Goal: Task Accomplishment & Management: Complete application form

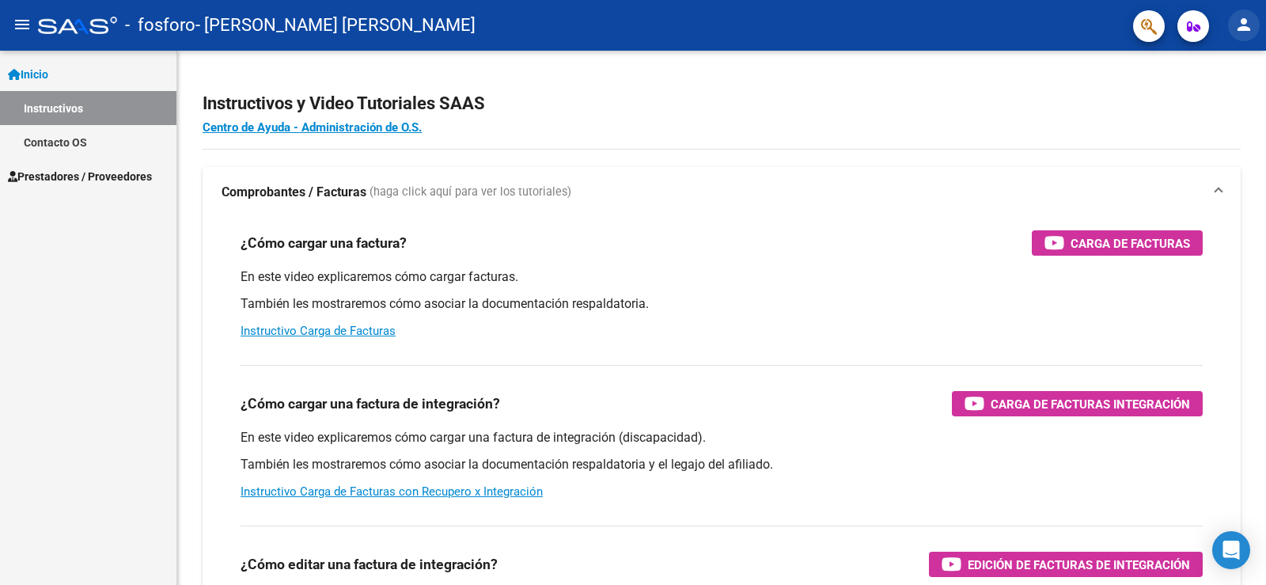
click at [1241, 28] on mat-icon "person" at bounding box center [1243, 24] width 19 height 19
click at [1196, 103] on button "exit_to_app Salir" at bounding box center [1211, 104] width 97 height 38
click at [1241, 25] on mat-icon "person" at bounding box center [1243, 24] width 19 height 19
click at [1217, 56] on button "person Mi Perfil" at bounding box center [1211, 66] width 97 height 38
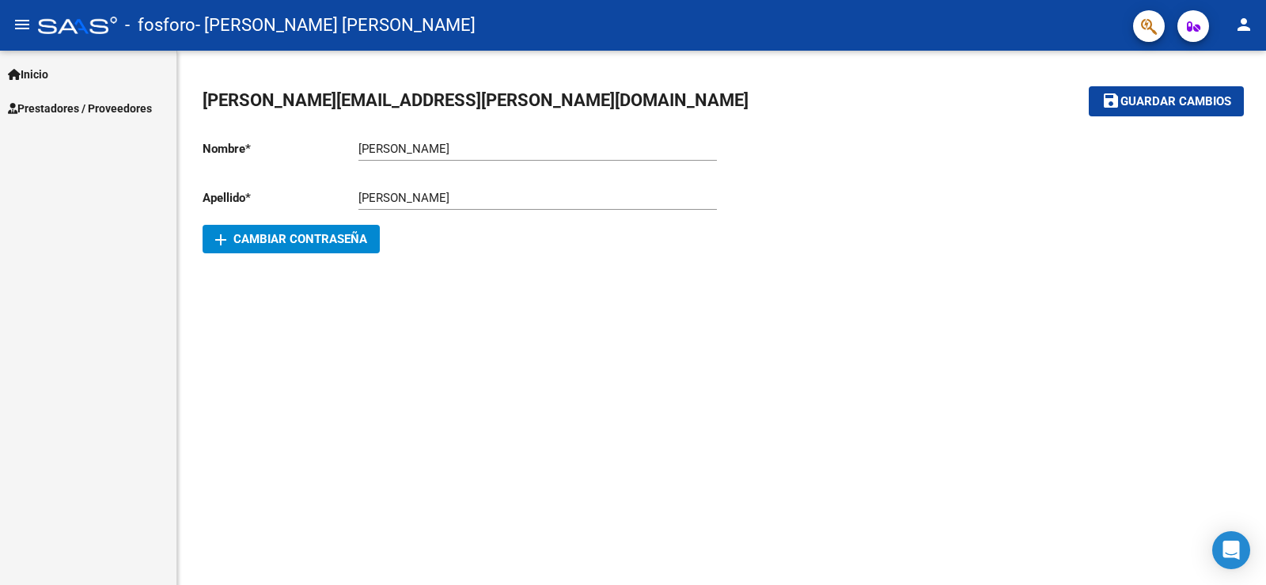
click at [50, 24] on div at bounding box center [77, 25] width 79 height 17
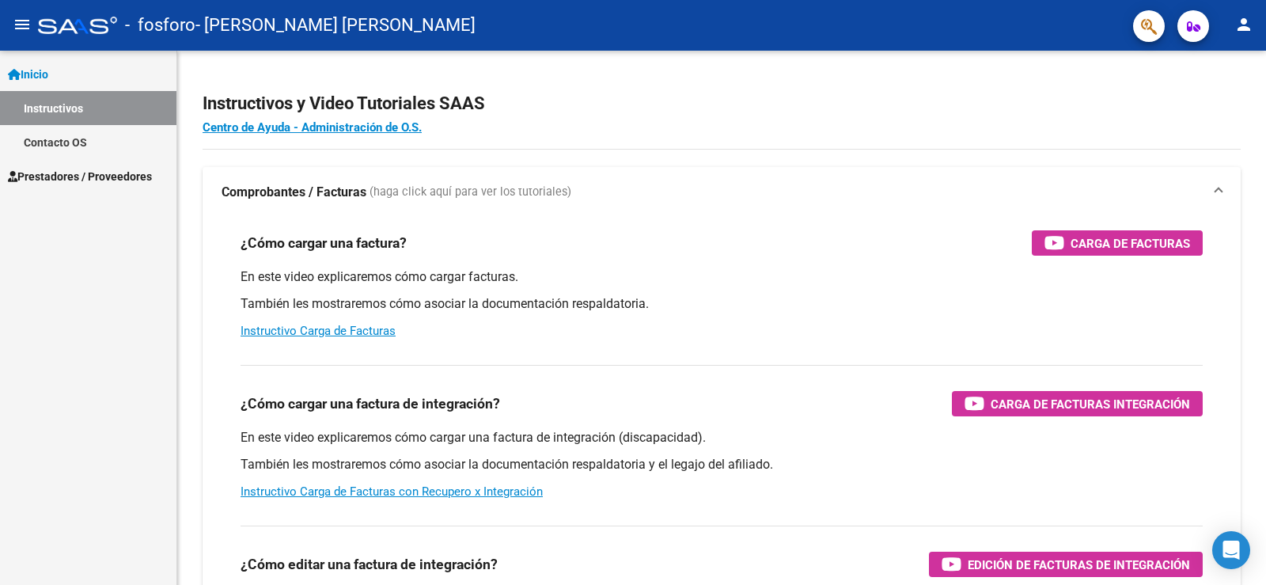
click at [1239, 25] on mat-icon "person" at bounding box center [1243, 24] width 19 height 19
click at [1195, 65] on button "person Mi Perfil" at bounding box center [1211, 66] width 97 height 38
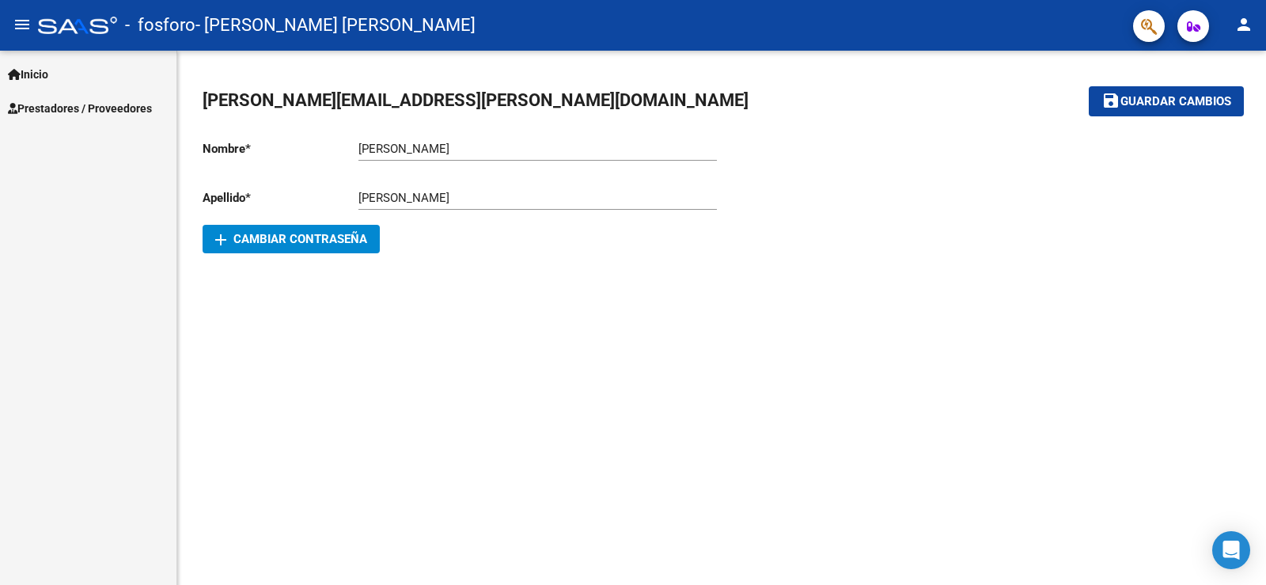
click at [72, 100] on span "Prestadores / Proveedores" at bounding box center [80, 108] width 144 height 17
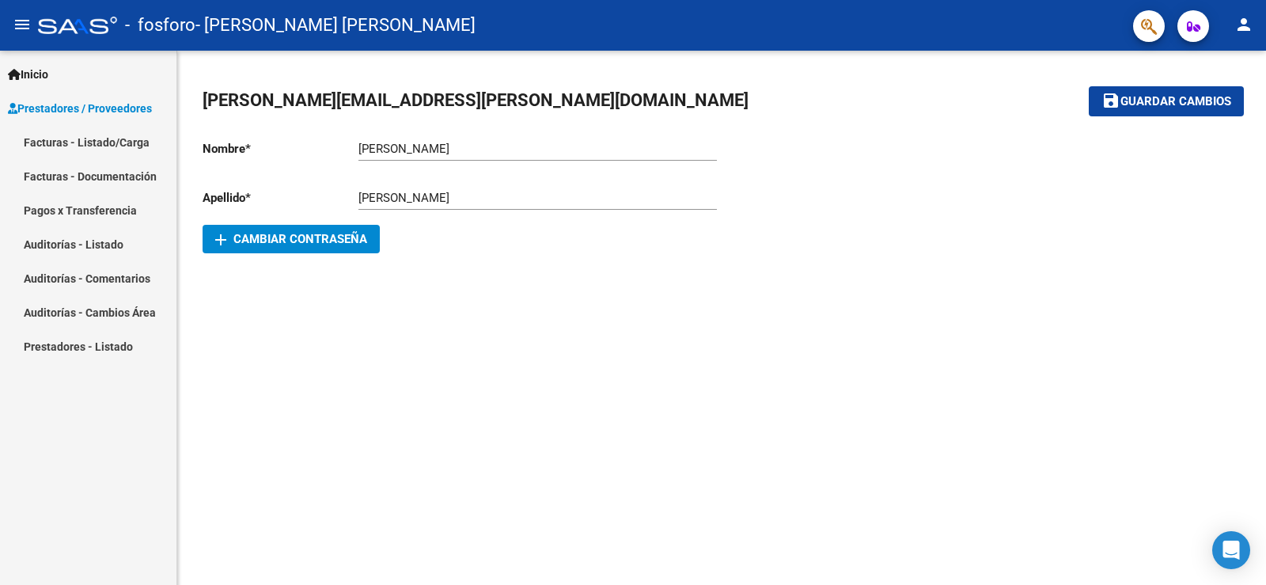
click at [73, 139] on link "Facturas - Listado/Carga" at bounding box center [88, 142] width 176 height 34
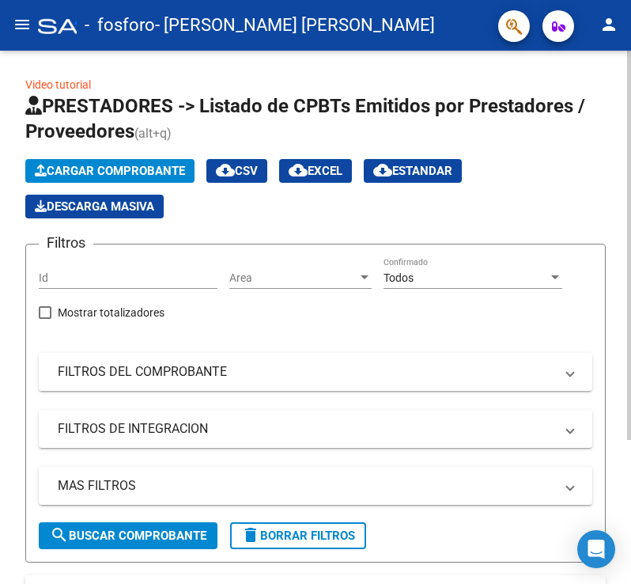
click at [132, 161] on button "Cargar Comprobante" at bounding box center [109, 171] width 169 height 24
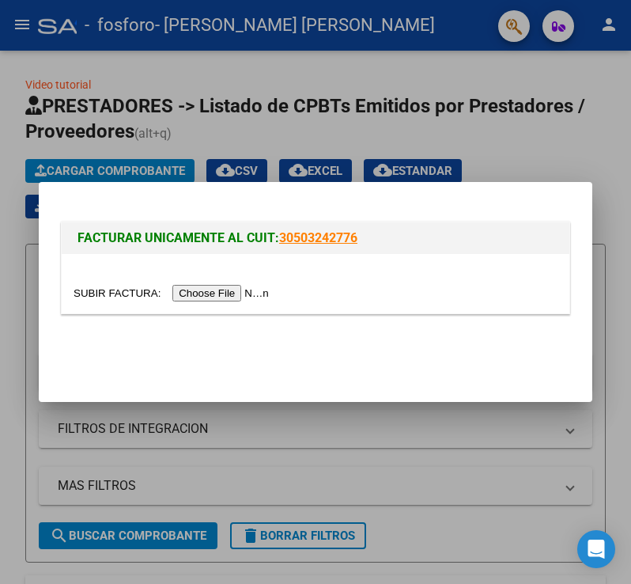
click at [225, 292] on input "file" at bounding box center [174, 293] width 200 height 17
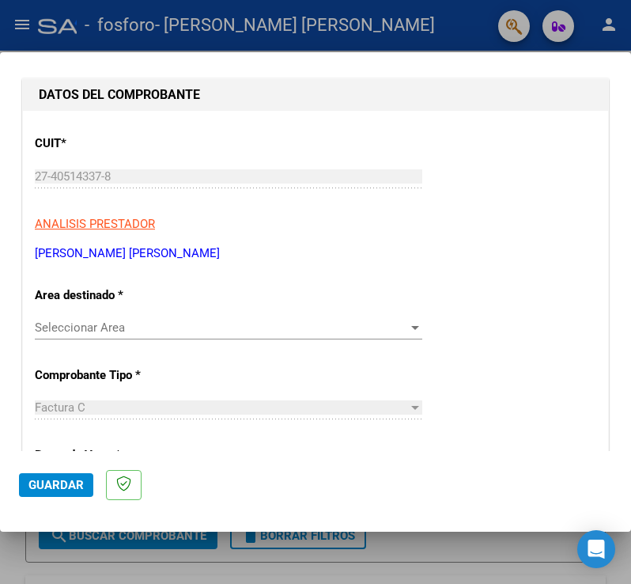
scroll to position [237, 0]
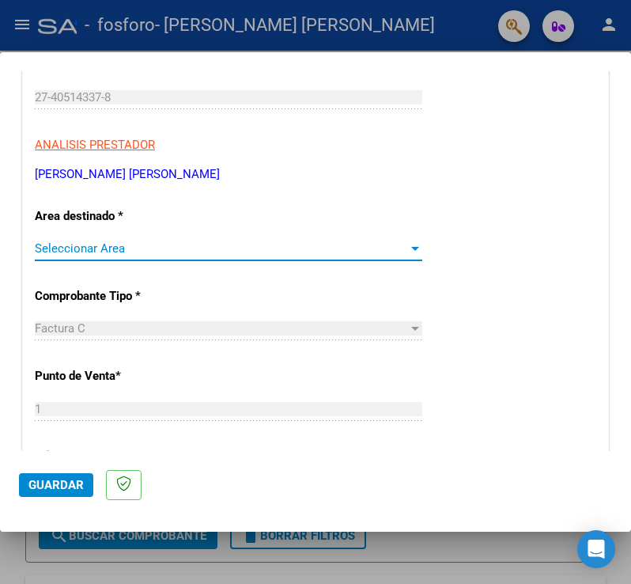
click at [126, 250] on span "Seleccionar Area" at bounding box center [221, 248] width 373 height 14
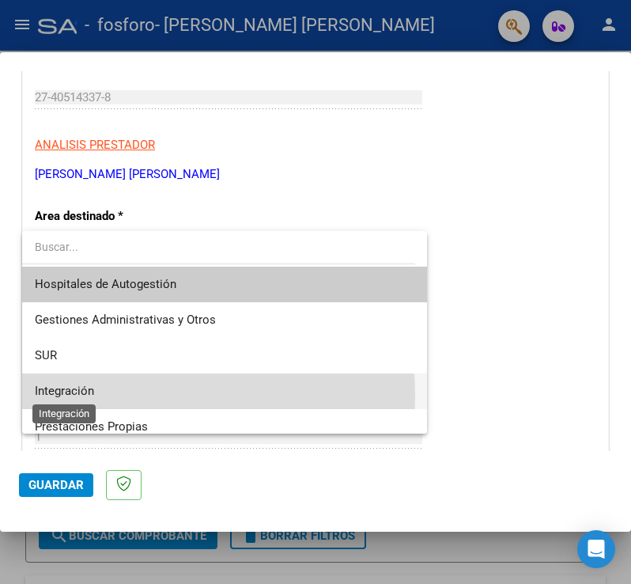
click at [86, 396] on span "Integración" at bounding box center [64, 391] width 59 height 14
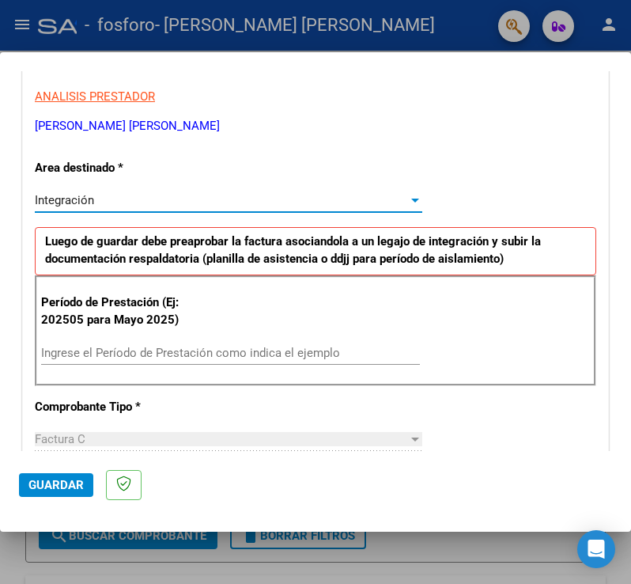
scroll to position [396, 0]
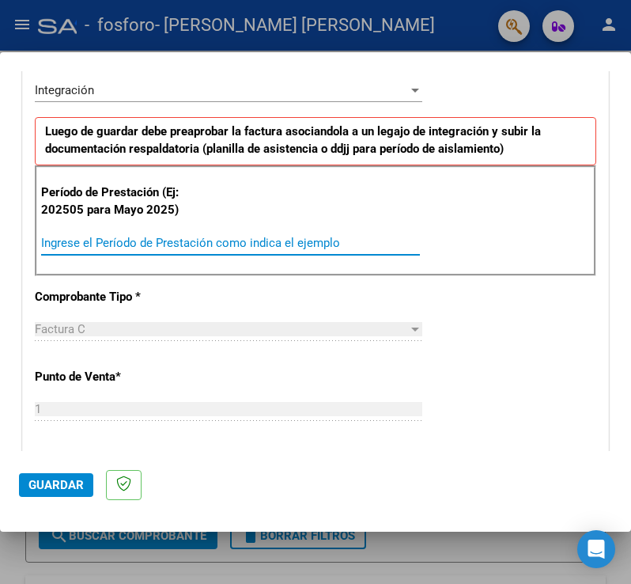
click at [170, 242] on input "Ingrese el Período de Prestación como indica el ejemplo" at bounding box center [230, 243] width 379 height 14
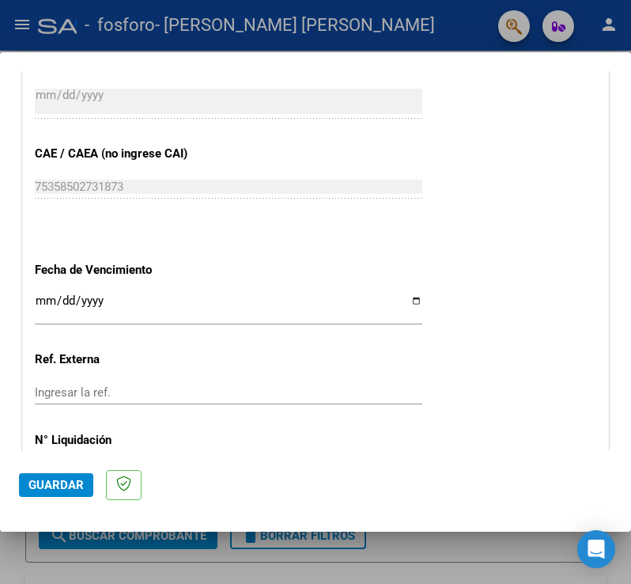
scroll to position [949, 0]
type input "202508"
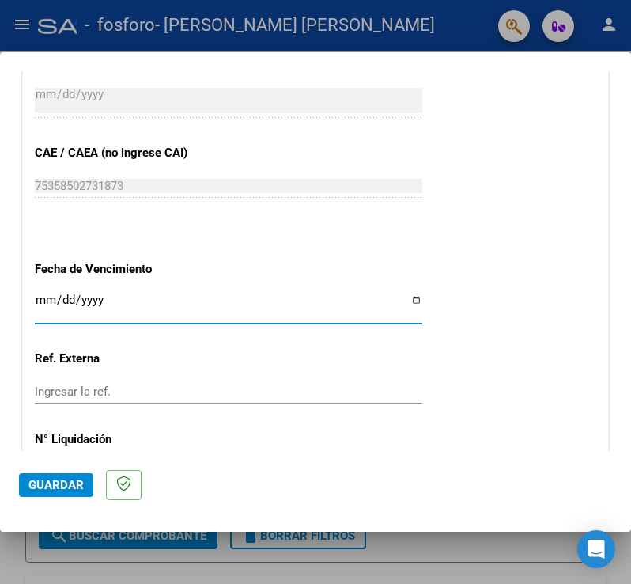
drag, startPoint x: 397, startPoint y: 297, endPoint x: 388, endPoint y: 297, distance: 8.7
click at [396, 297] on input "Ingresar la fecha" at bounding box center [229, 305] width 388 height 25
type input "[DATE]"
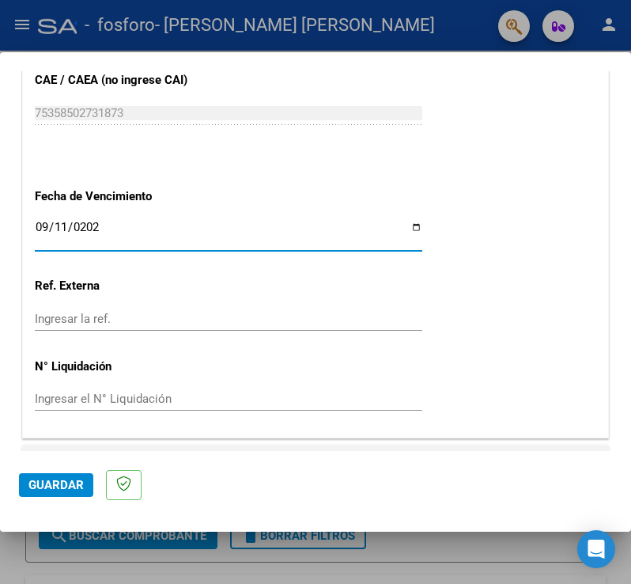
scroll to position [1061, 0]
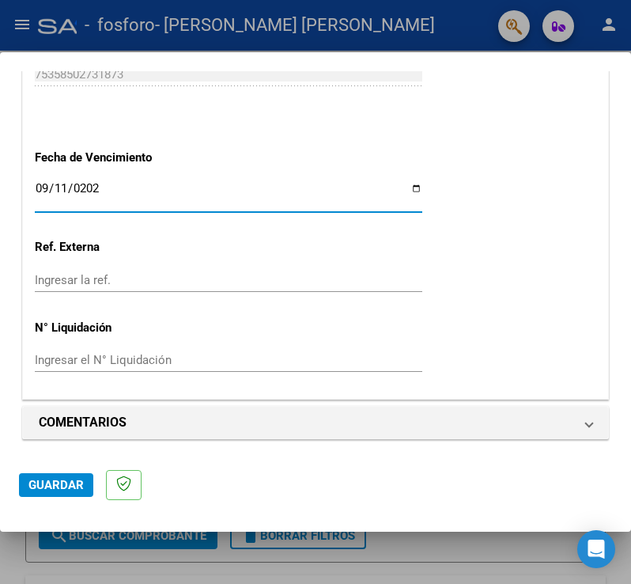
click at [157, 357] on input "Ingresar el N° Liquidación" at bounding box center [229, 360] width 388 height 14
click at [54, 492] on button "Guardar" at bounding box center [56, 485] width 74 height 24
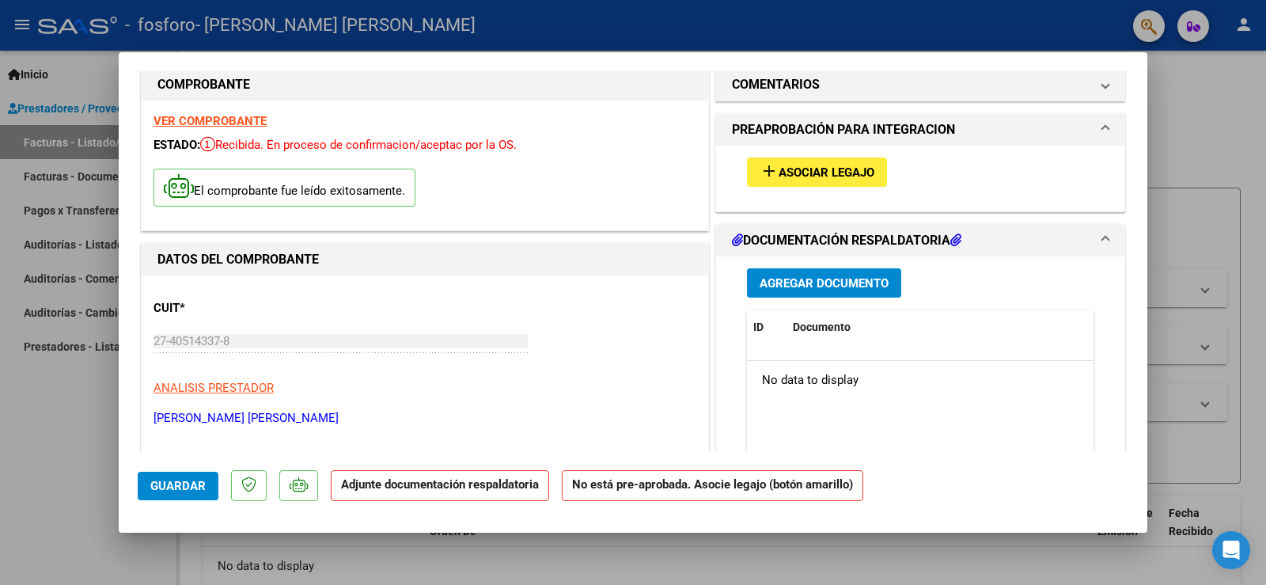
scroll to position [0, 0]
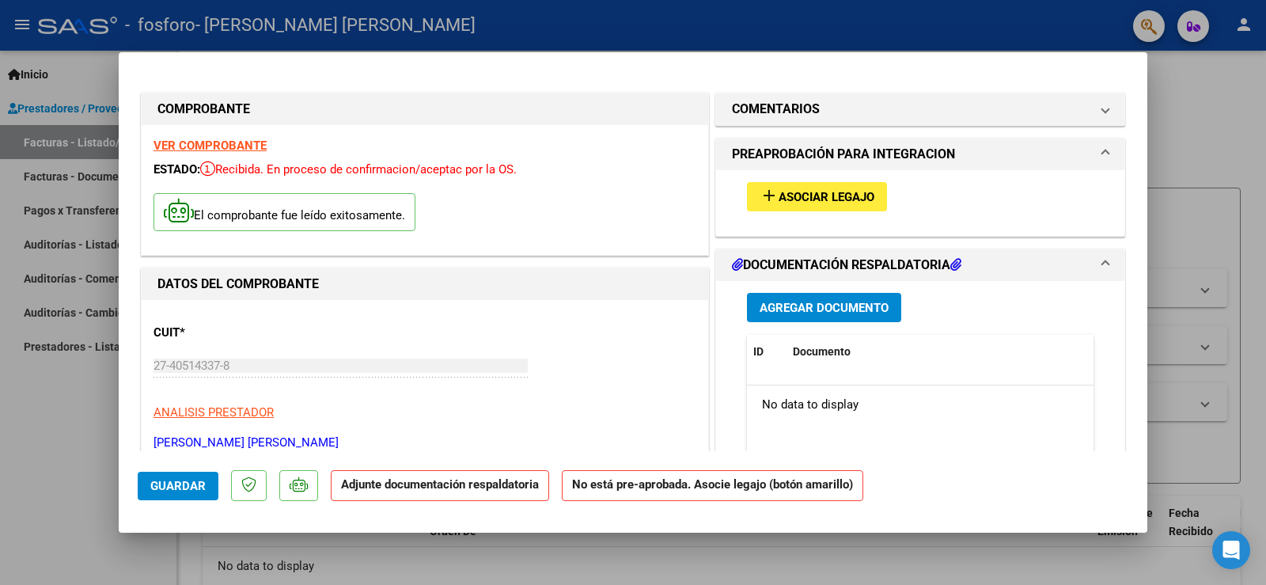
click at [813, 190] on span "Asociar Legajo" at bounding box center [826, 197] width 96 height 14
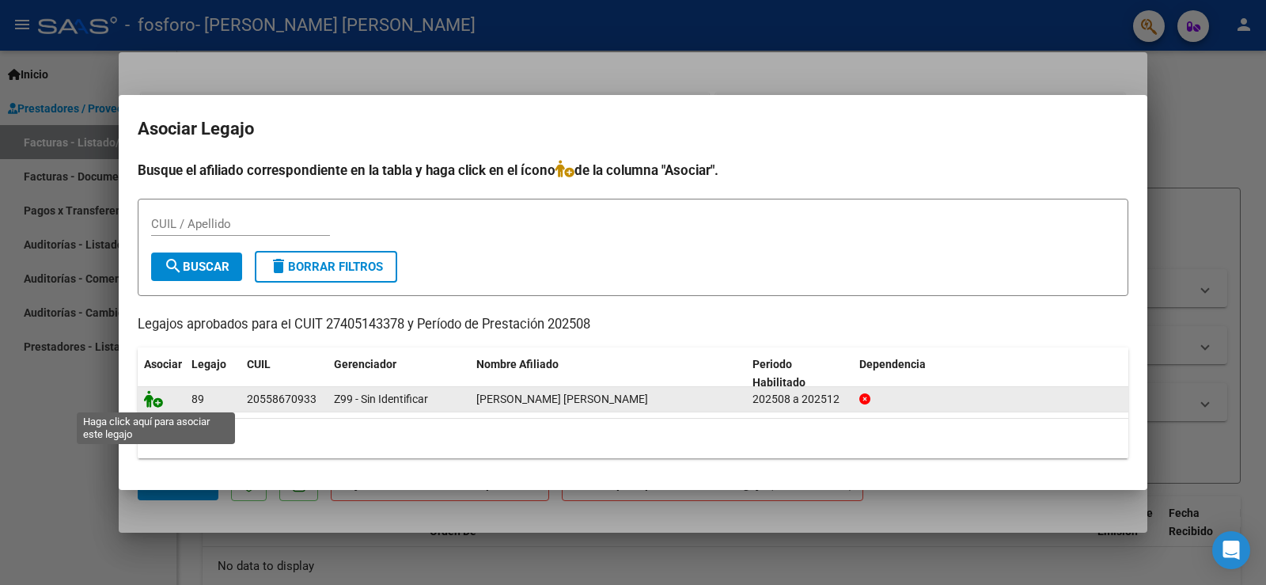
click at [157, 405] on icon at bounding box center [153, 398] width 19 height 17
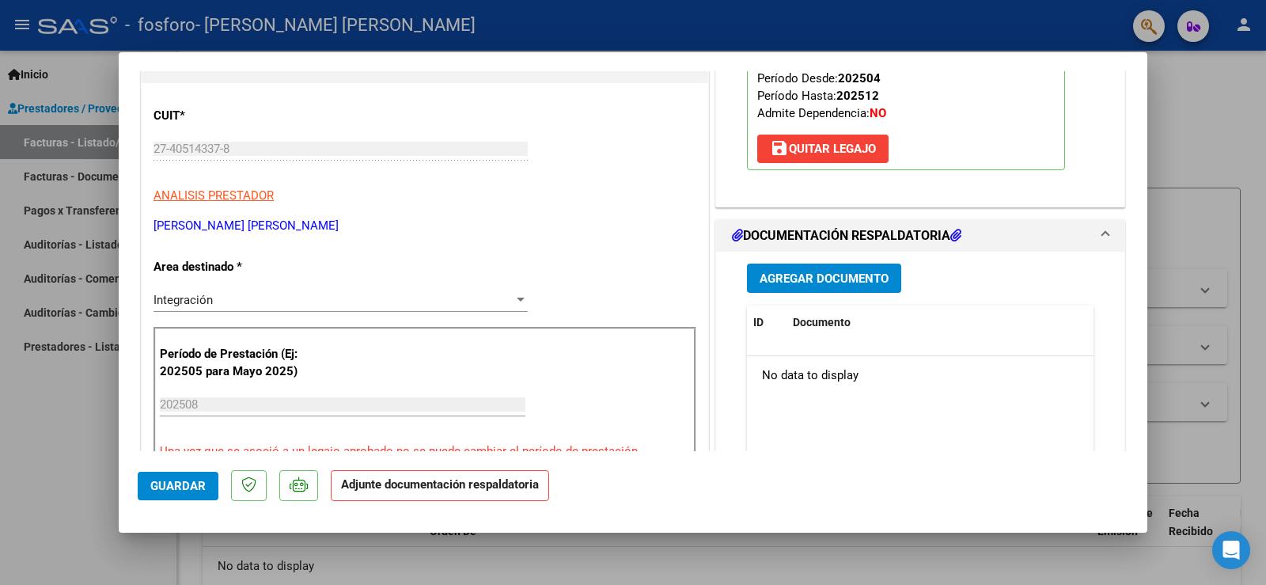
scroll to position [220, 0]
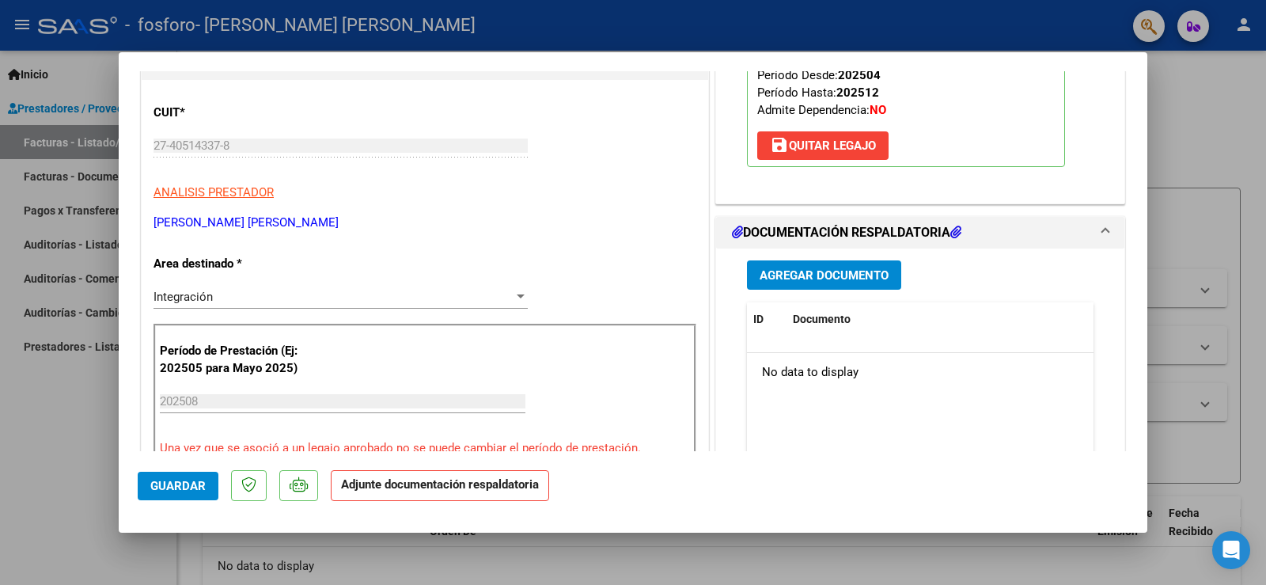
click at [877, 265] on button "Agregar Documento" at bounding box center [824, 274] width 154 height 29
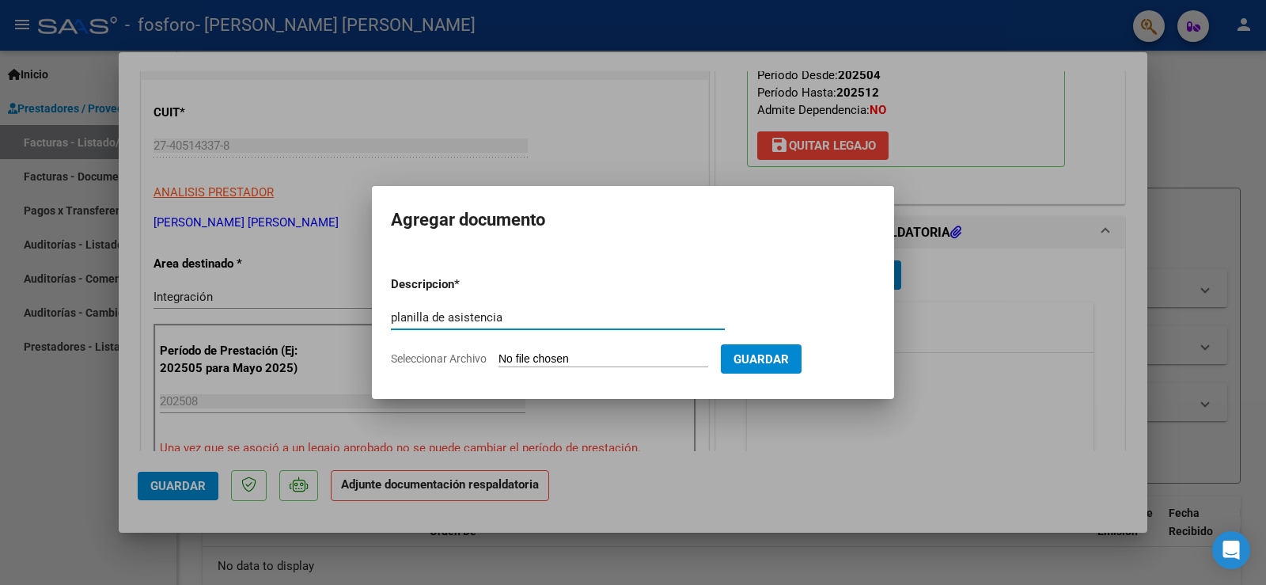
type input "planilla de asistencia"
click at [625, 362] on input "Seleccionar Archivo" at bounding box center [603, 359] width 210 height 15
type input "C:\fakepath\planilla_de_asistencia_discapacidad [PERSON_NAME].pdf"
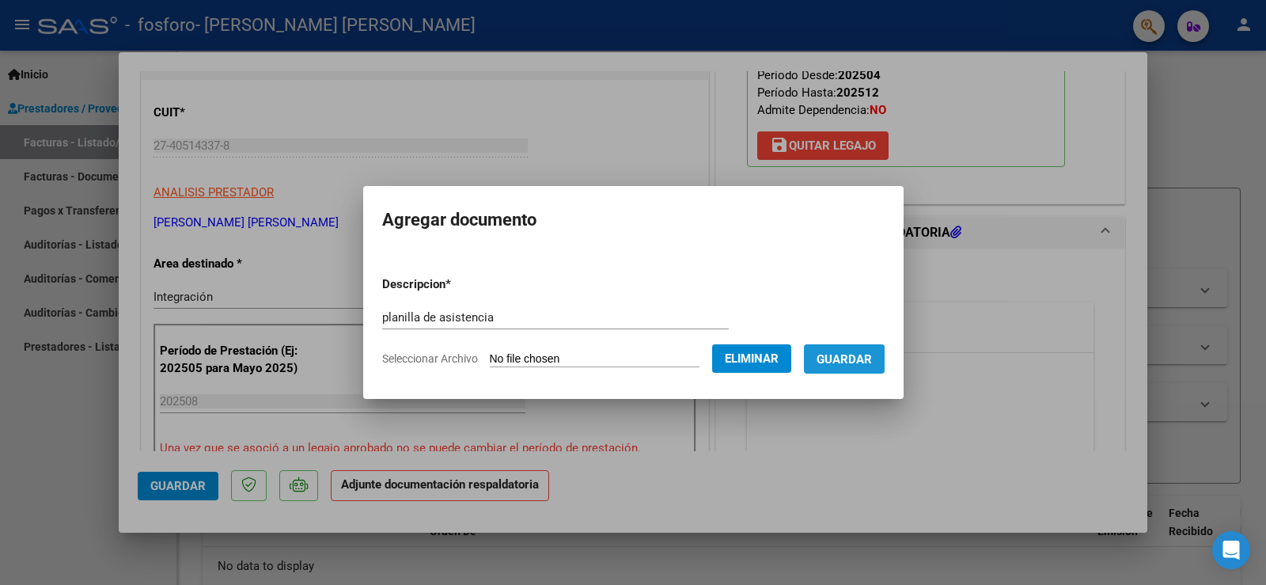
click at [857, 363] on span "Guardar" at bounding box center [843, 359] width 55 height 14
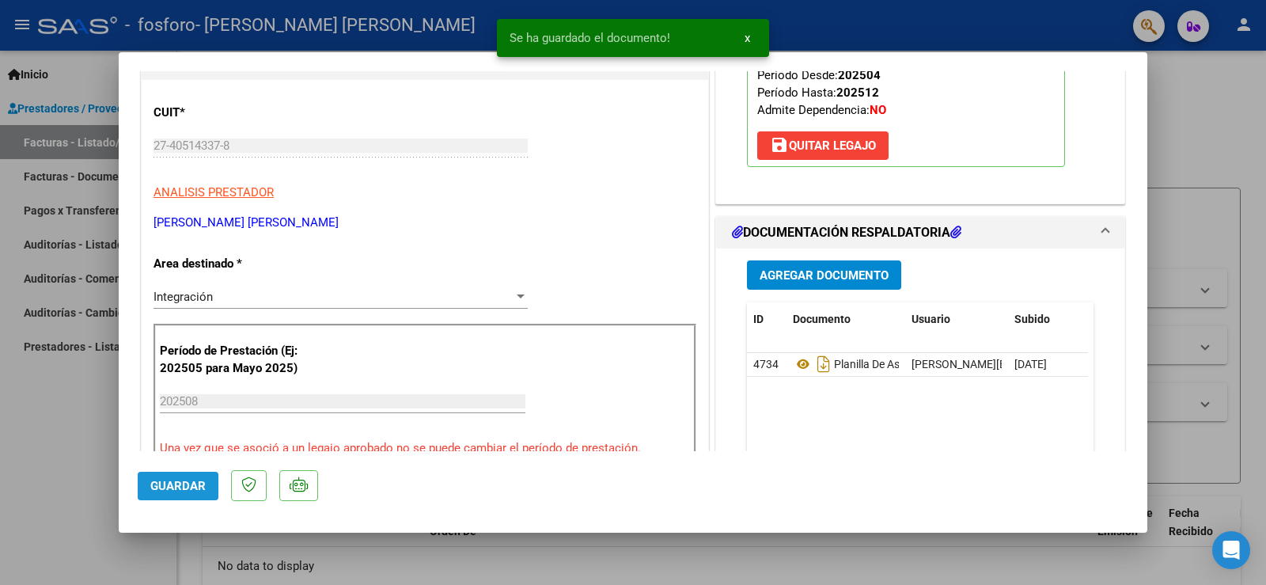
click at [175, 490] on span "Guardar" at bounding box center [177, 486] width 55 height 14
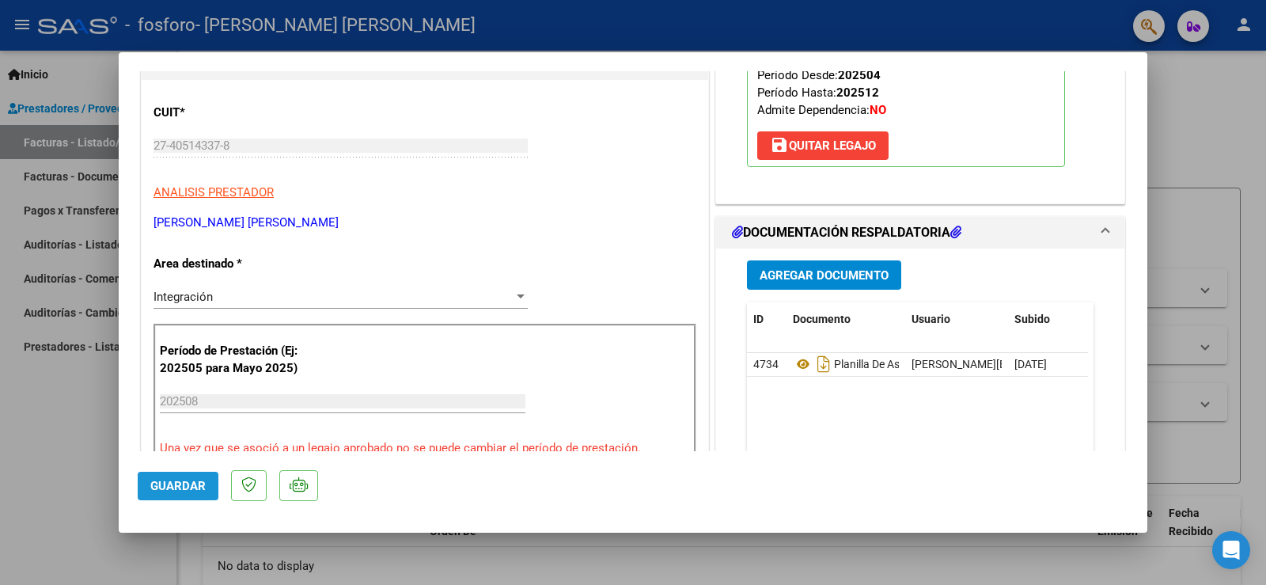
click at [215, 498] on button "Guardar" at bounding box center [178, 485] width 81 height 28
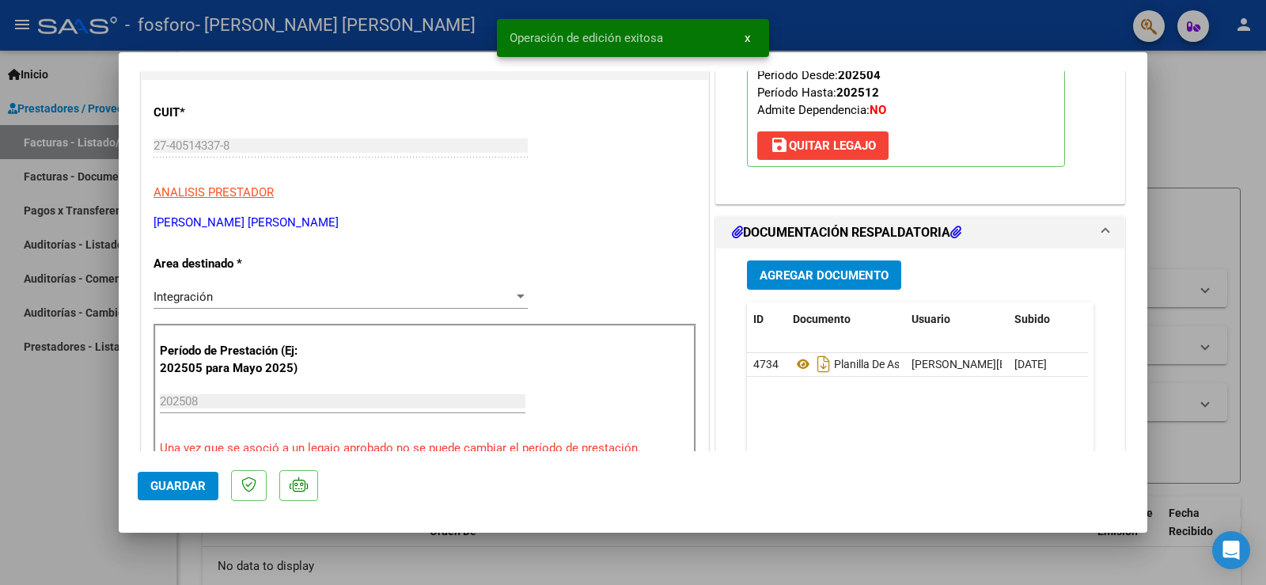
click at [1182, 142] on div at bounding box center [633, 292] width 1266 height 585
type input "$ 0,00"
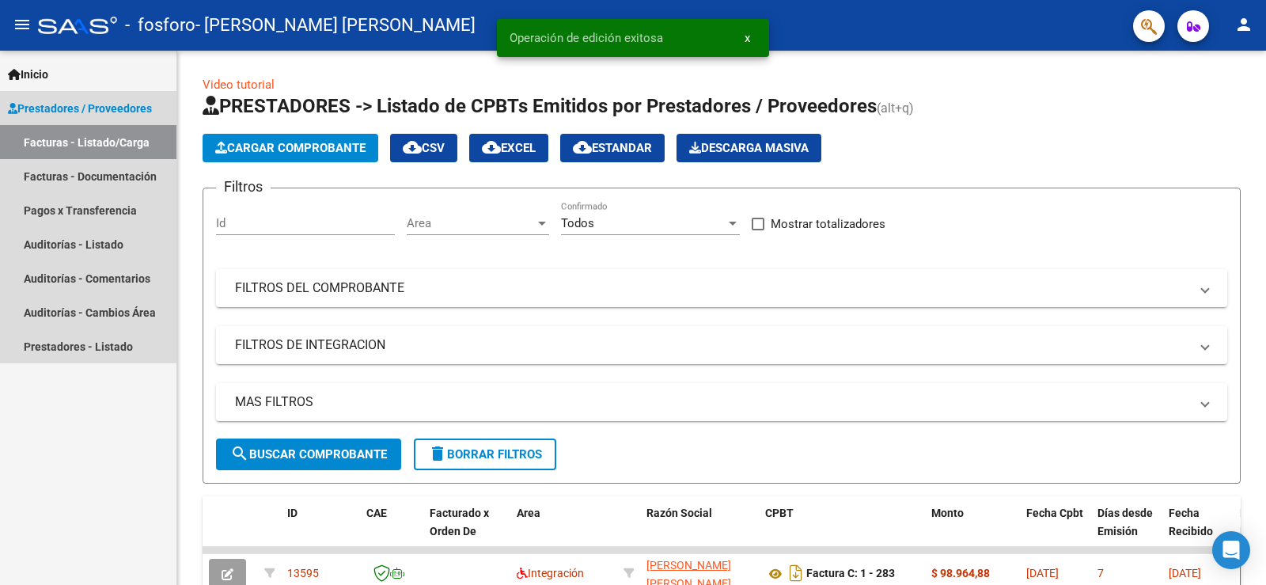
click at [104, 140] on link "Facturas - Listado/Carga" at bounding box center [88, 142] width 176 height 34
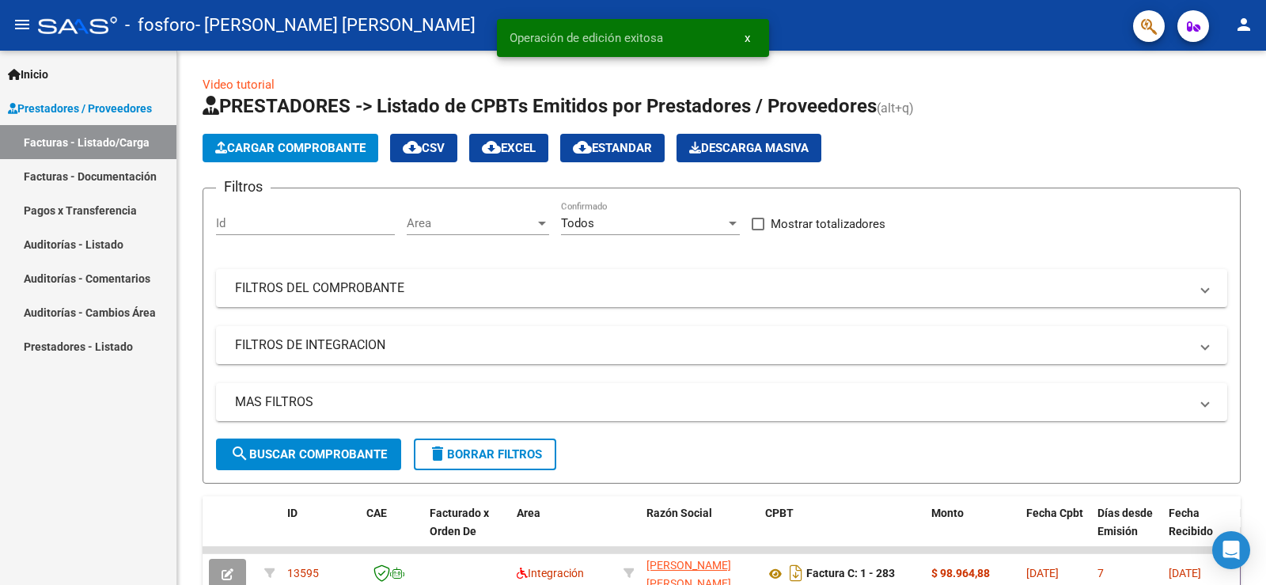
click at [122, 138] on link "Facturas - Listado/Carga" at bounding box center [88, 142] width 176 height 34
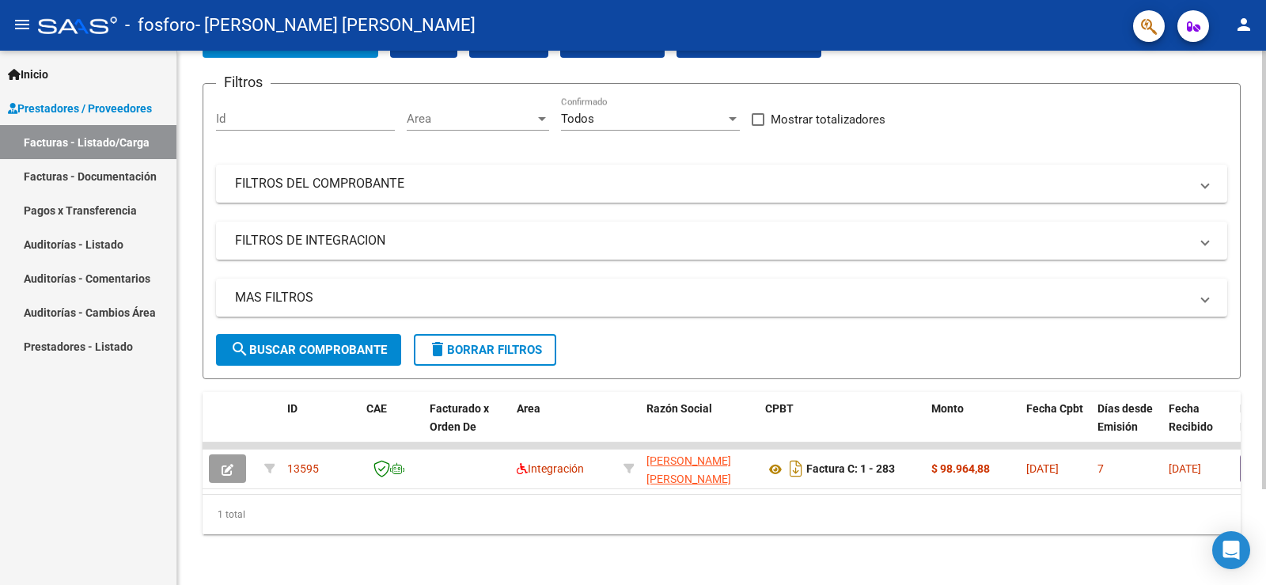
scroll to position [116, 0]
click at [85, 182] on link "Facturas - Documentación" at bounding box center [88, 176] width 176 height 34
